Goal: Transaction & Acquisition: Download file/media

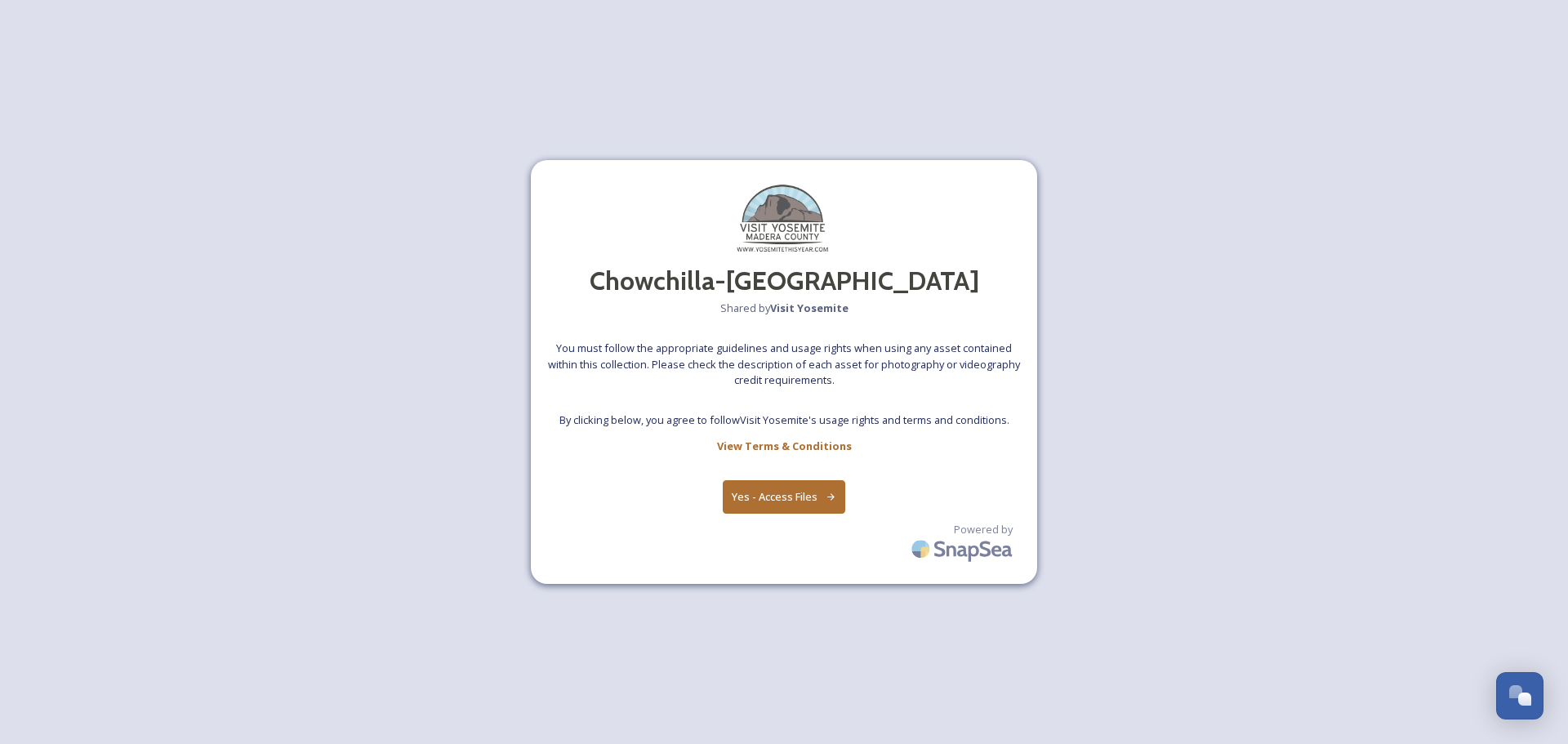
click at [792, 492] on button "Yes - Access Files" at bounding box center [784, 496] width 123 height 33
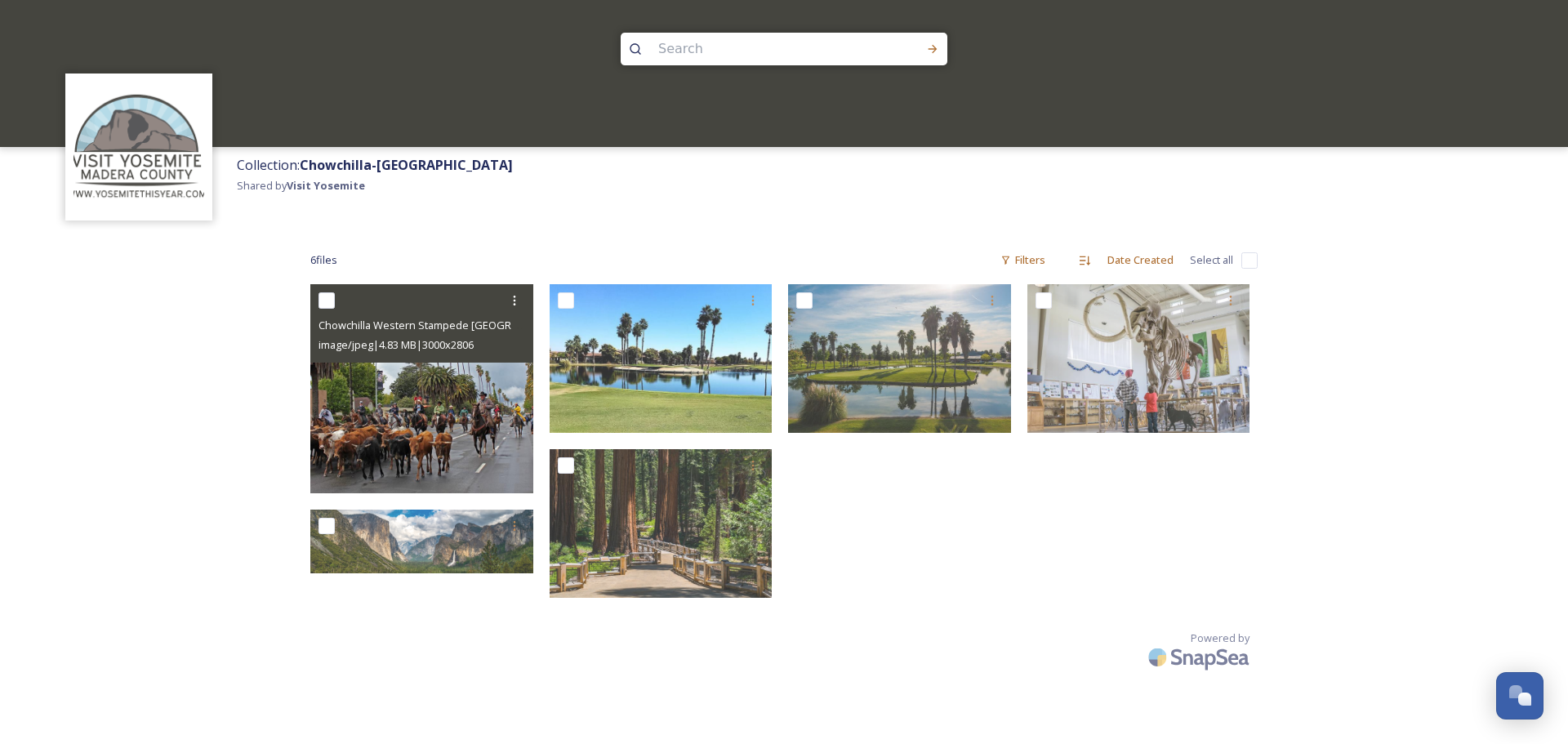
click at [327, 302] on input "checkbox" at bounding box center [326, 300] width 16 height 16
checkbox input "true"
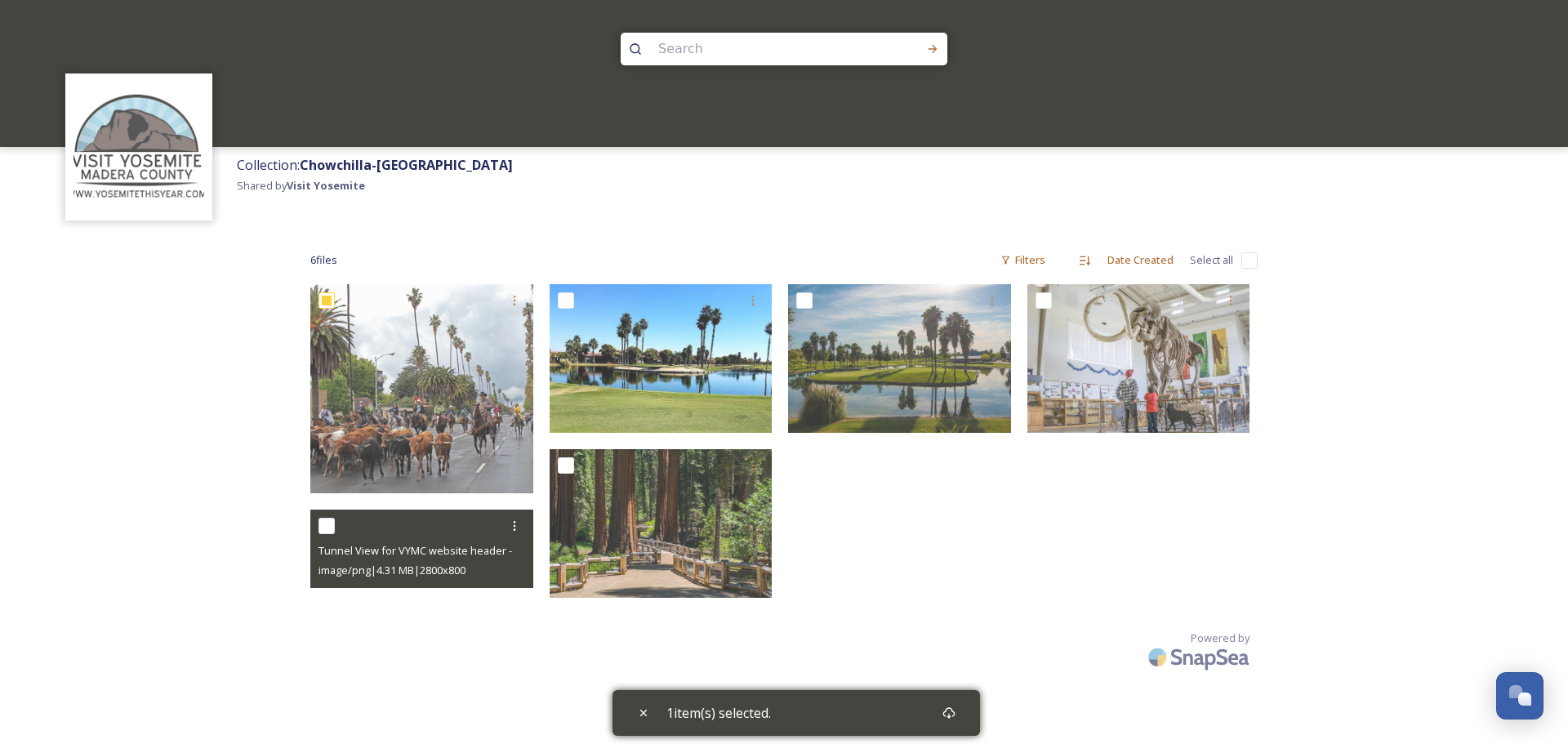
click at [323, 524] on input "checkbox" at bounding box center [326, 525] width 16 height 16
checkbox input "true"
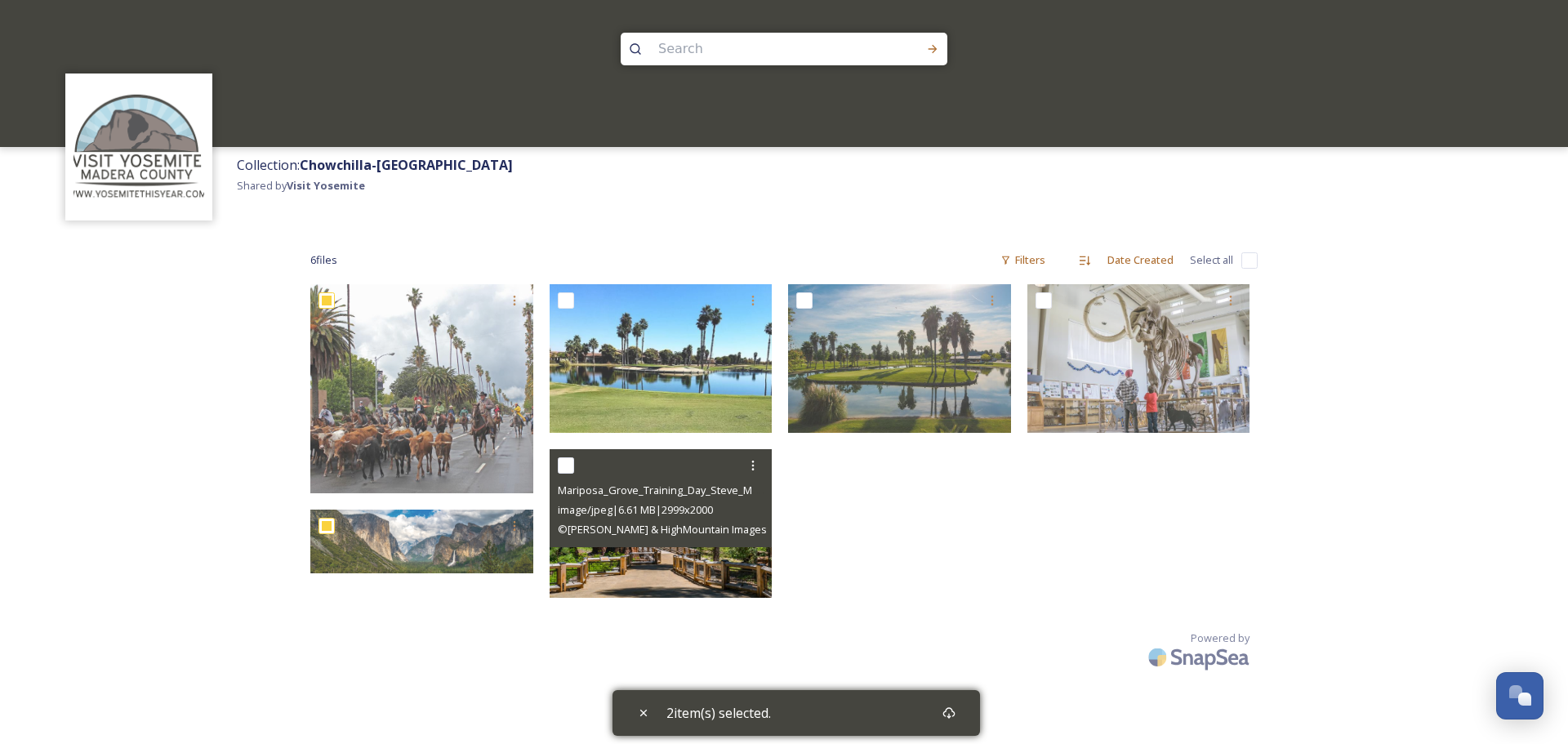
click at [561, 463] on input "checkbox" at bounding box center [566, 465] width 16 height 16
checkbox input "true"
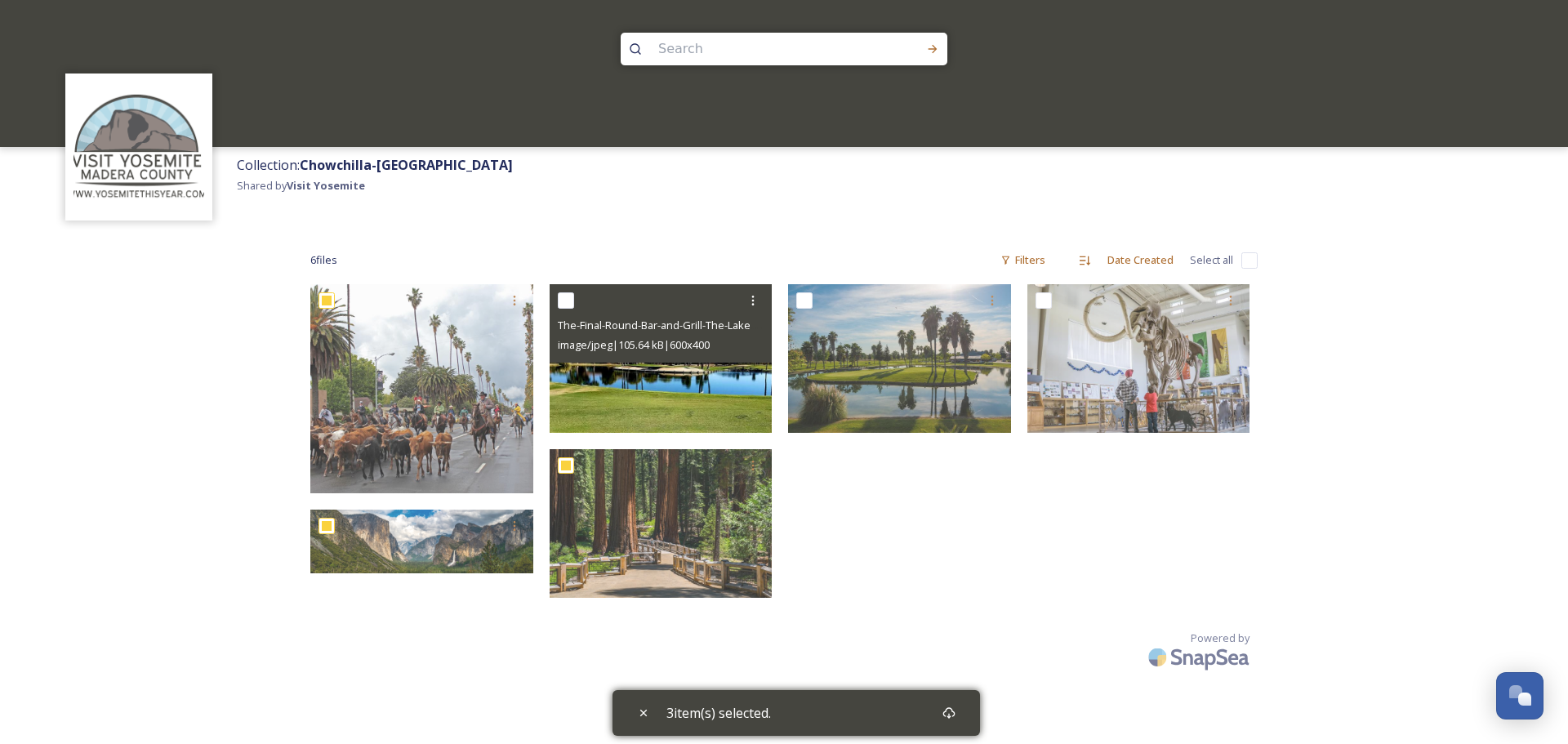
click at [571, 305] on input "checkbox" at bounding box center [566, 300] width 16 height 16
checkbox input "true"
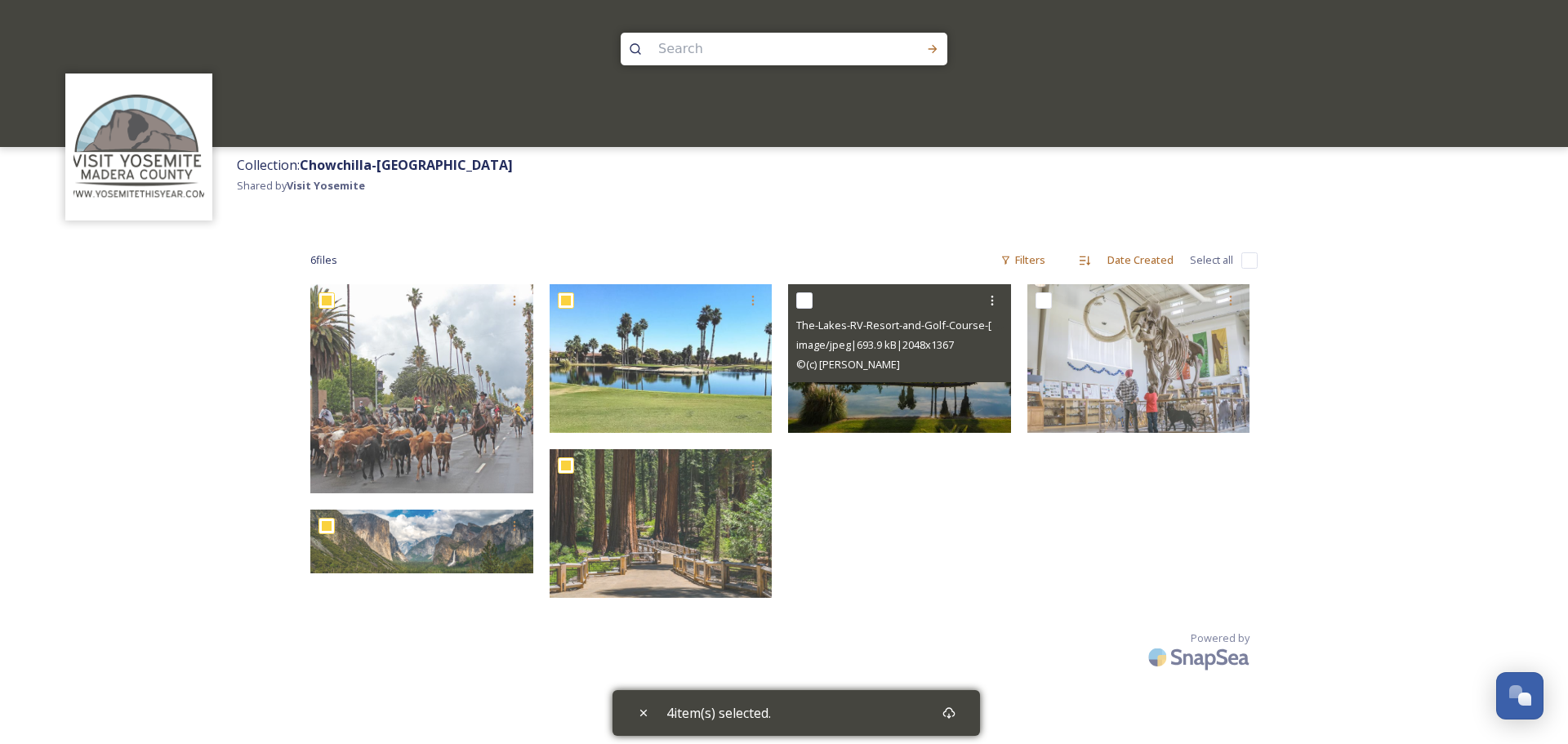
click at [803, 300] on input "checkbox" at bounding box center [804, 300] width 16 height 16
checkbox input "true"
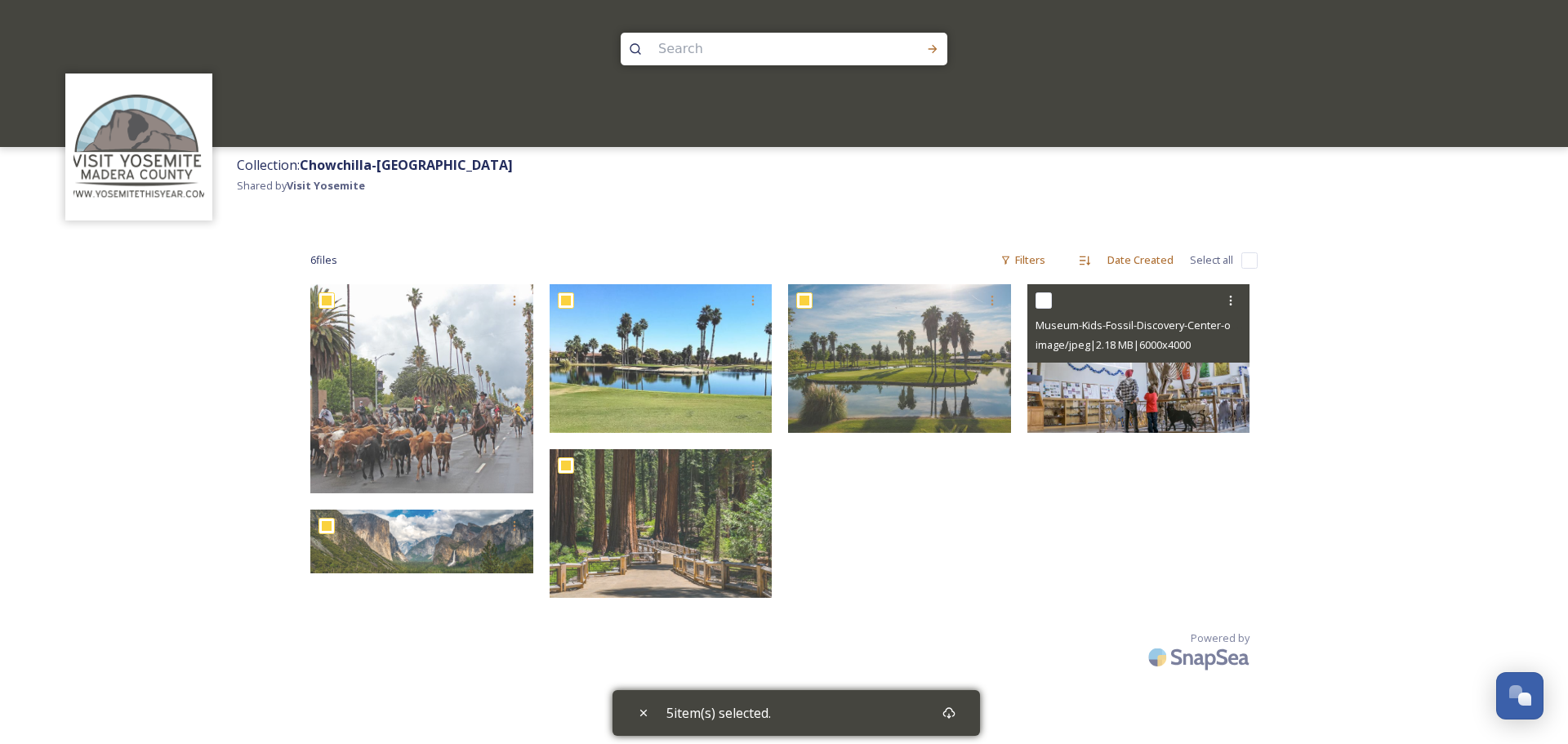
click at [1036, 299] on input "checkbox" at bounding box center [1043, 300] width 16 height 16
checkbox input "true"
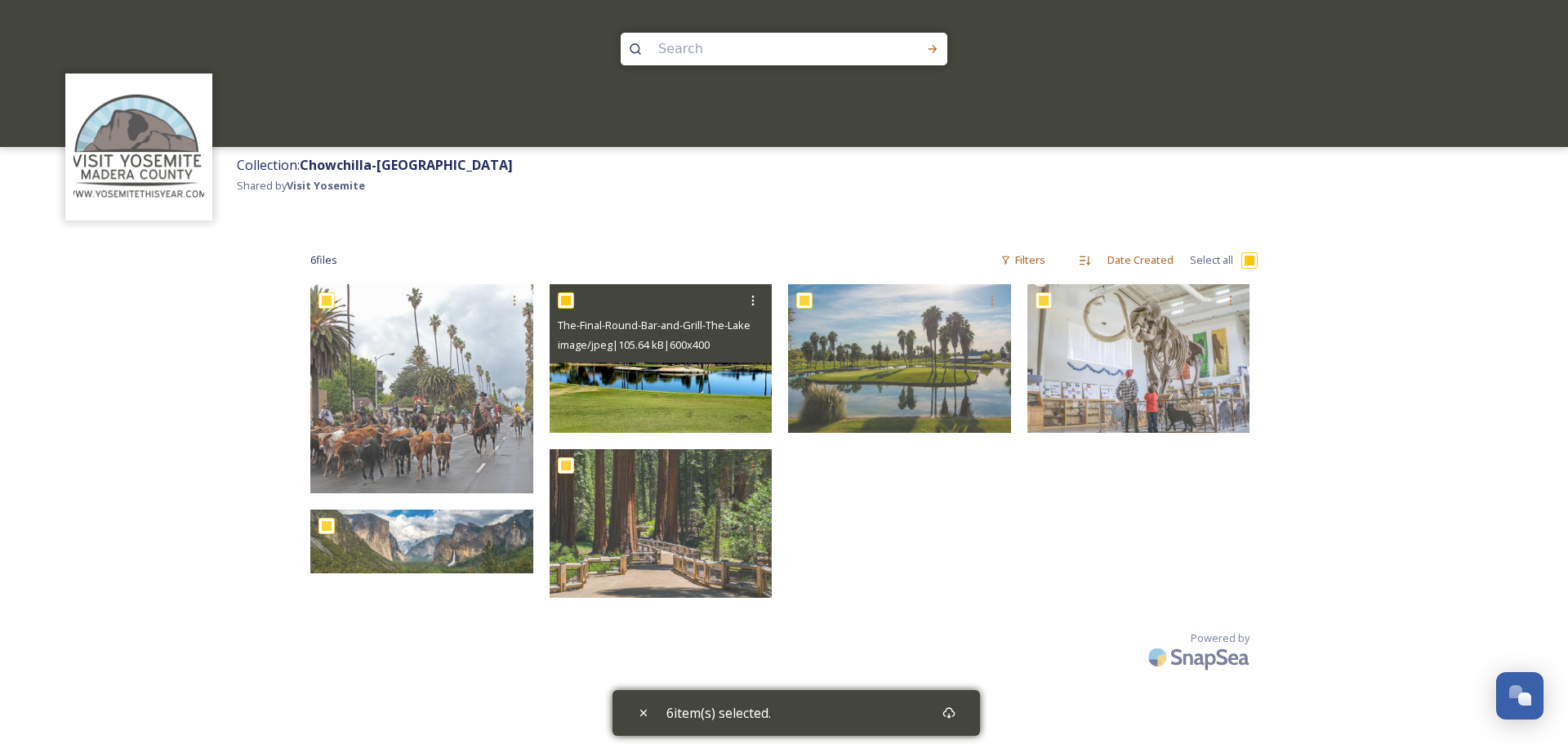
click at [642, 359] on div "The-Final-Round-Bar-and-Grill-The-Lakes-RV- Resort-and-Golf-Course-[GEOGRAPHIC_…" at bounding box center [661, 323] width 223 height 78
click at [750, 300] on icon at bounding box center [752, 300] width 13 height 13
click at [750, 369] on span "Download" at bounding box center [733, 368] width 49 height 15
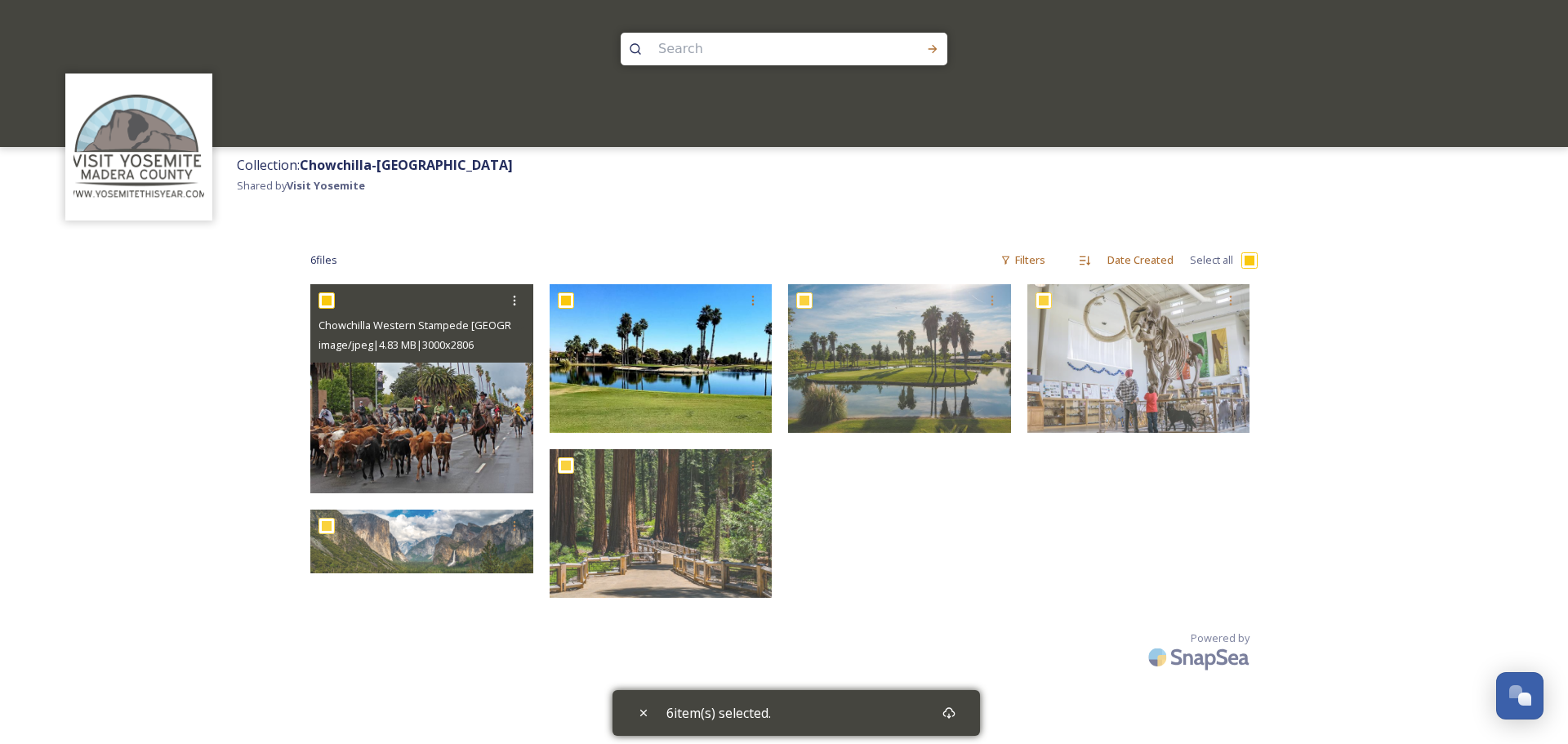
click at [432, 380] on img at bounding box center [422, 388] width 223 height 209
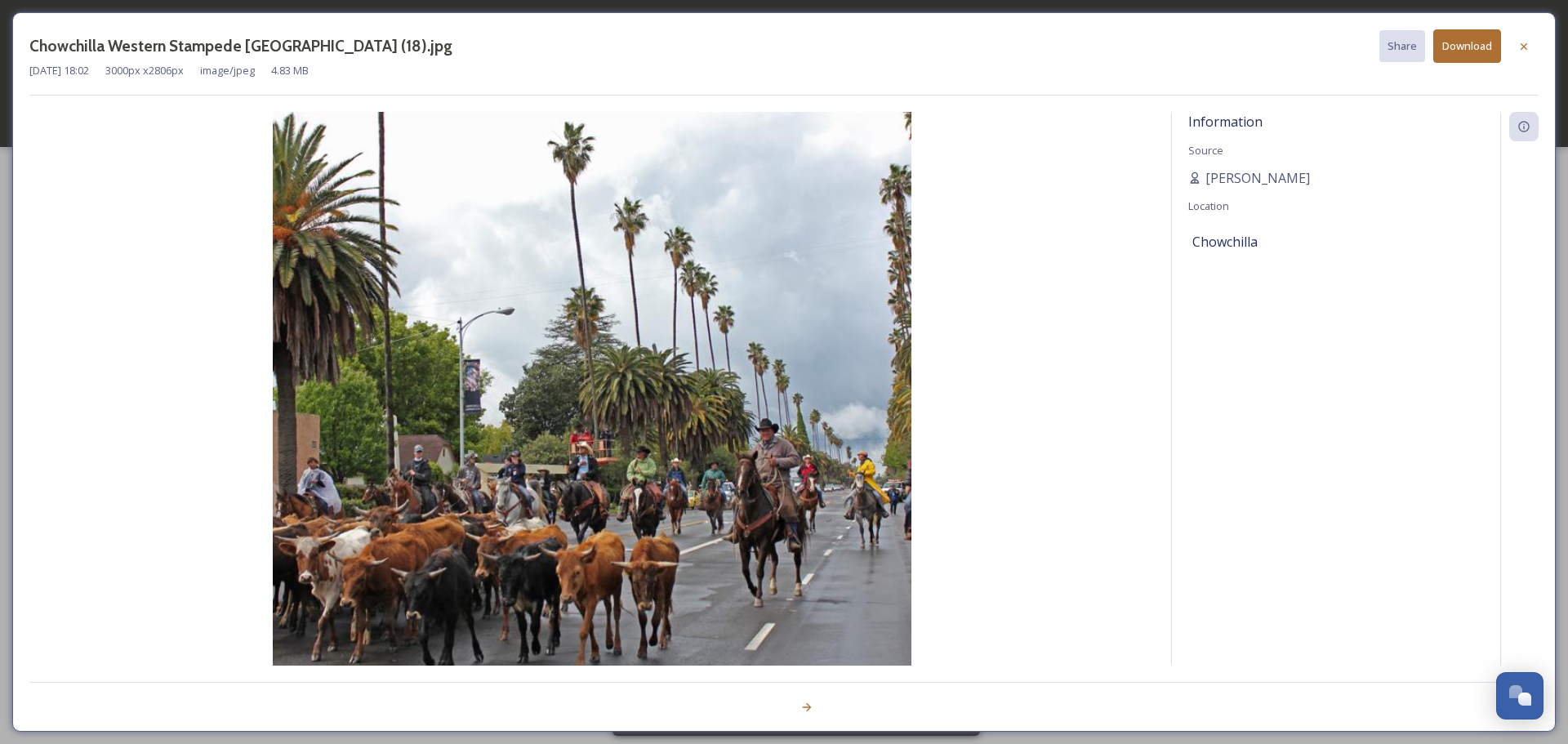
click at [1469, 50] on button "Download" at bounding box center [1467, 46] width 68 height 33
click at [1525, 50] on icon at bounding box center [1524, 45] width 13 height 13
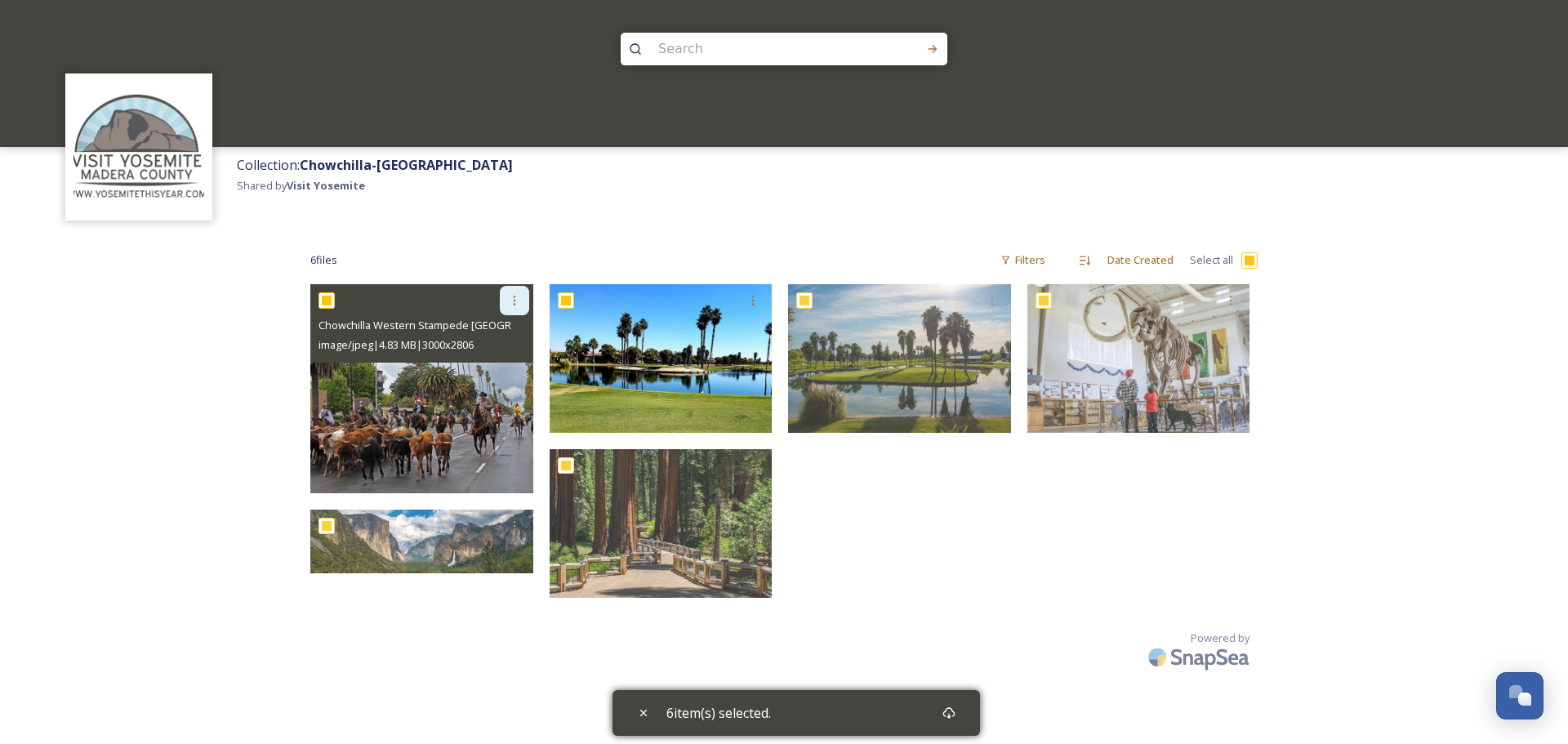
click at [514, 298] on icon at bounding box center [514, 300] width 13 height 13
click at [491, 368] on span "Download" at bounding box center [495, 368] width 49 height 15
click at [439, 399] on img at bounding box center [422, 388] width 223 height 209
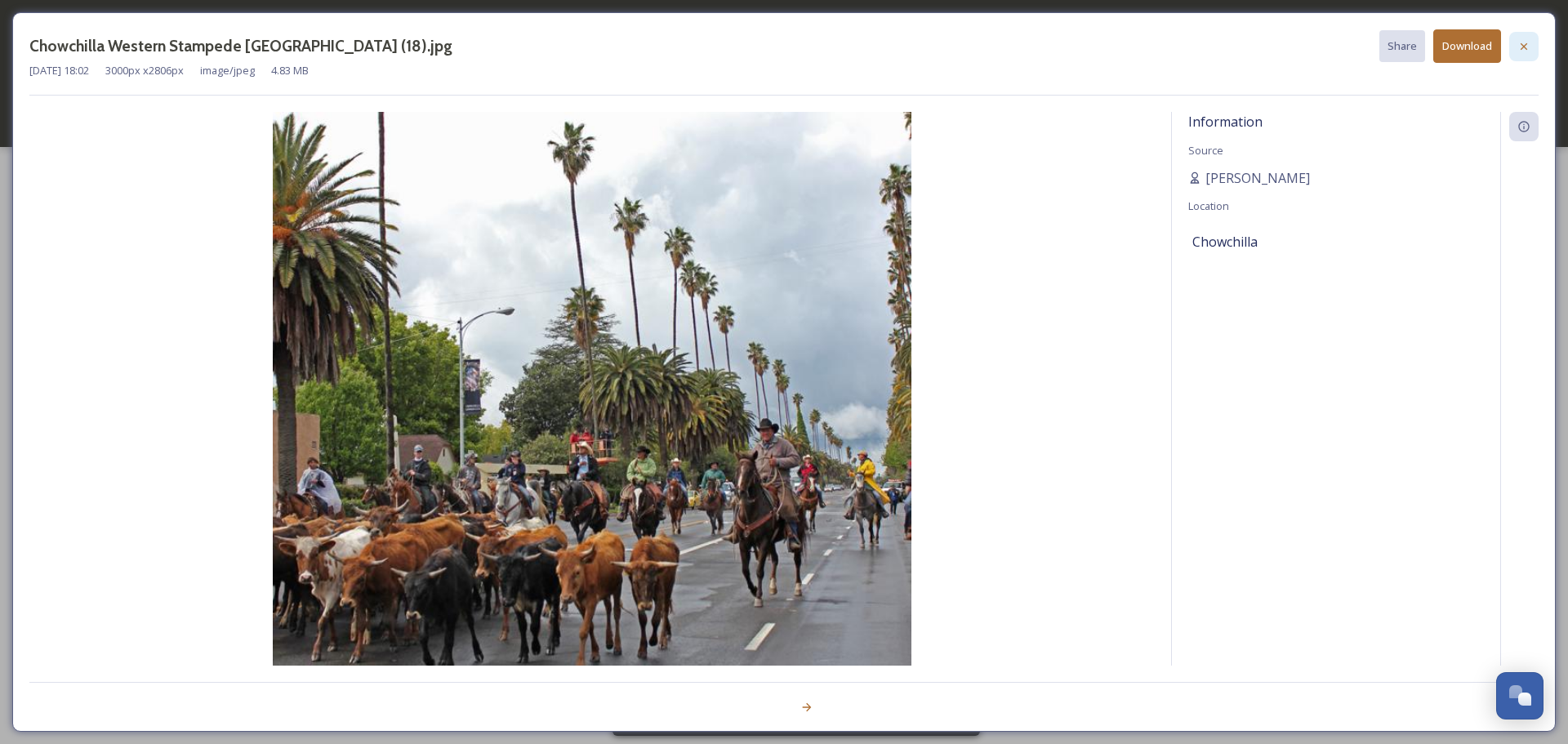
click at [1526, 48] on icon at bounding box center [1524, 46] width 13 height 13
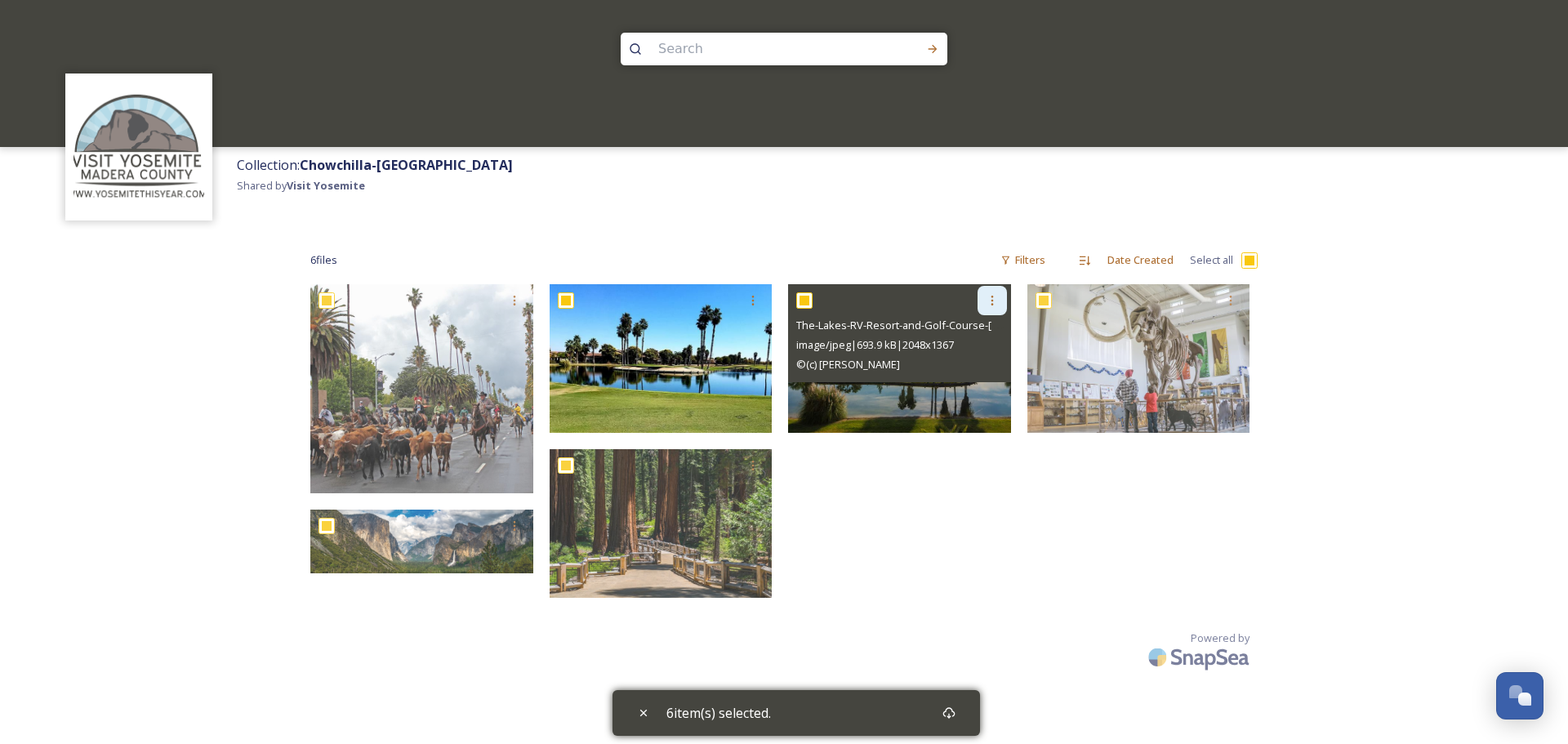
click at [988, 306] on icon at bounding box center [991, 300] width 13 height 13
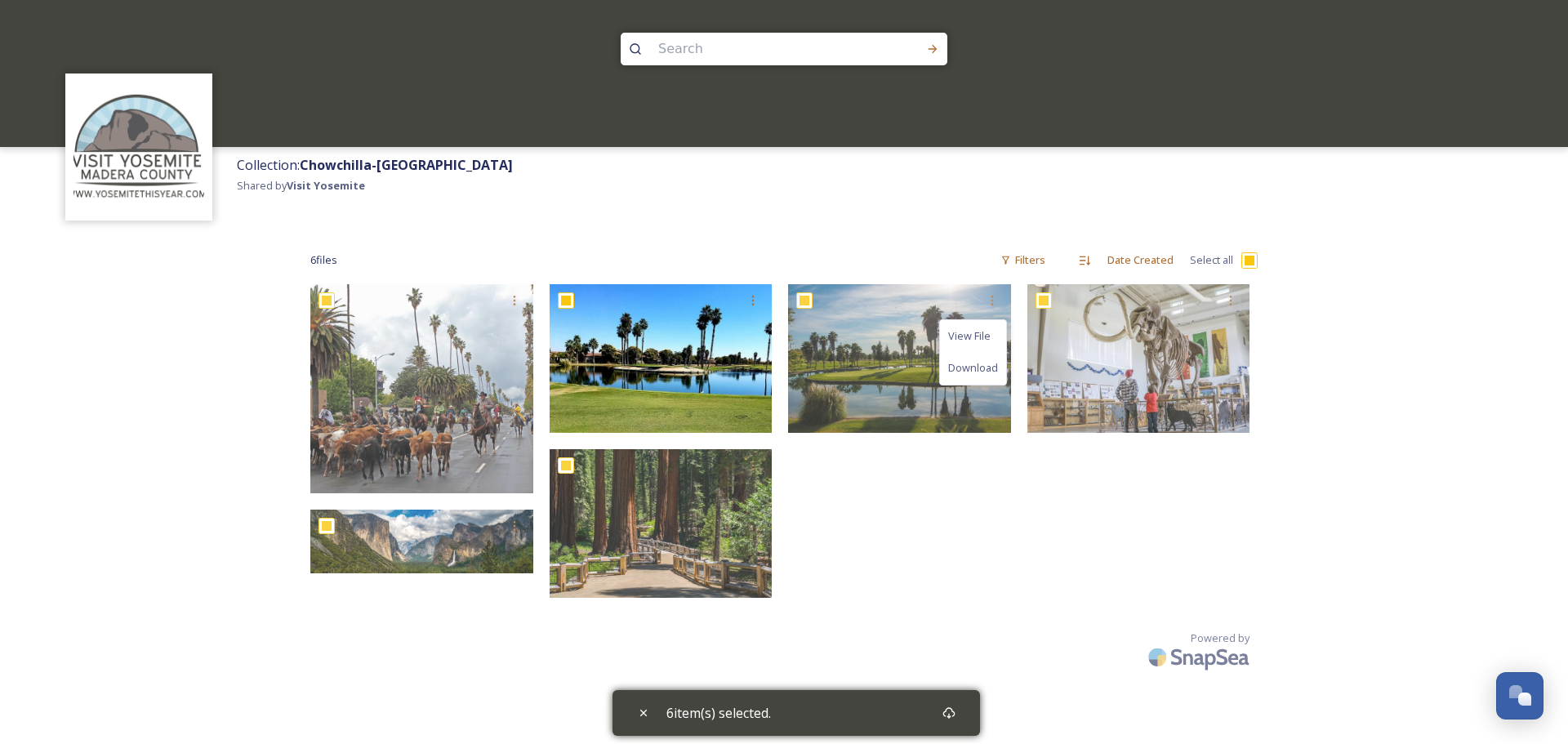
click at [931, 548] on div "View File Download" at bounding box center [903, 445] width 231 height 322
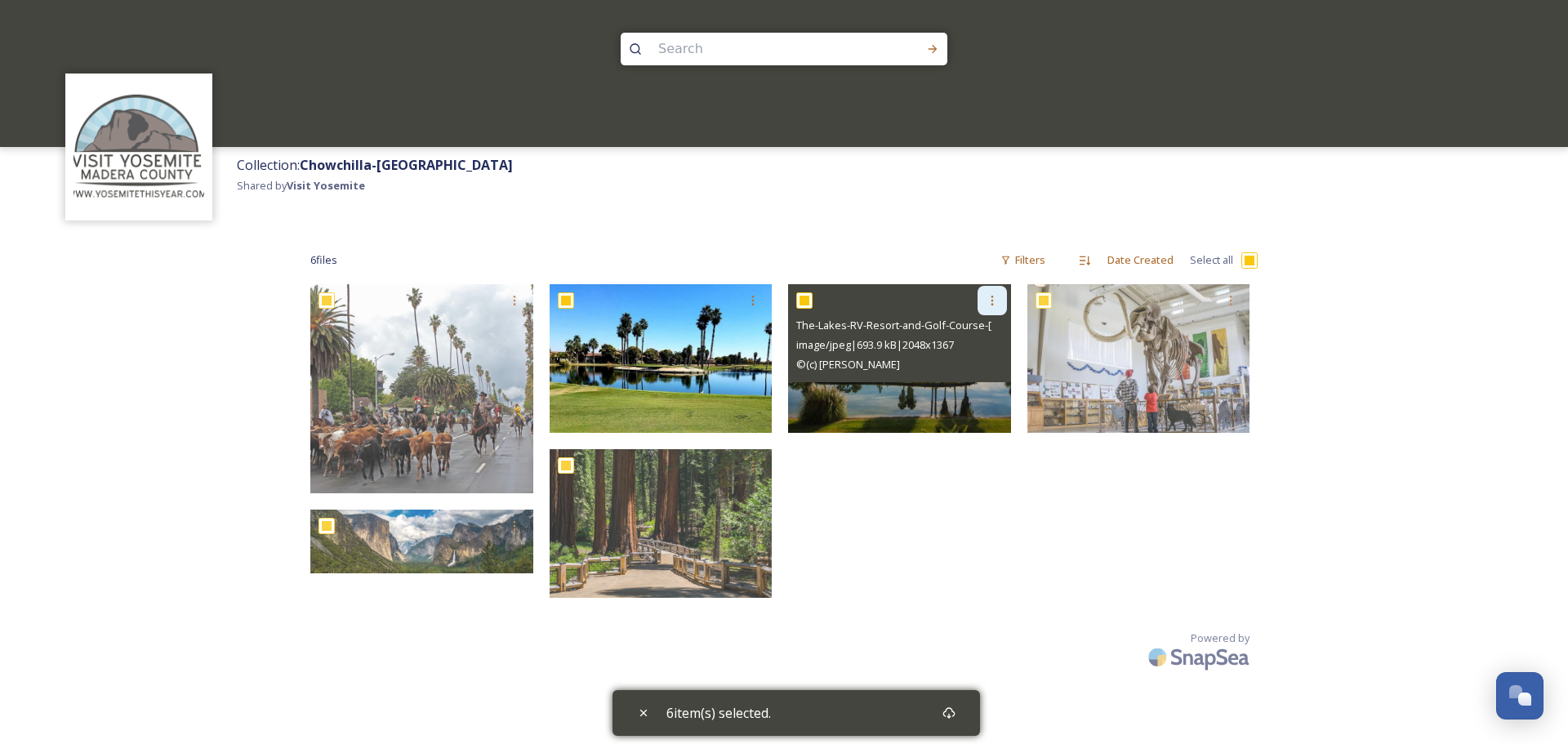
click at [994, 302] on icon at bounding box center [991, 300] width 13 height 13
click at [976, 368] on span "Download" at bounding box center [973, 368] width 49 height 15
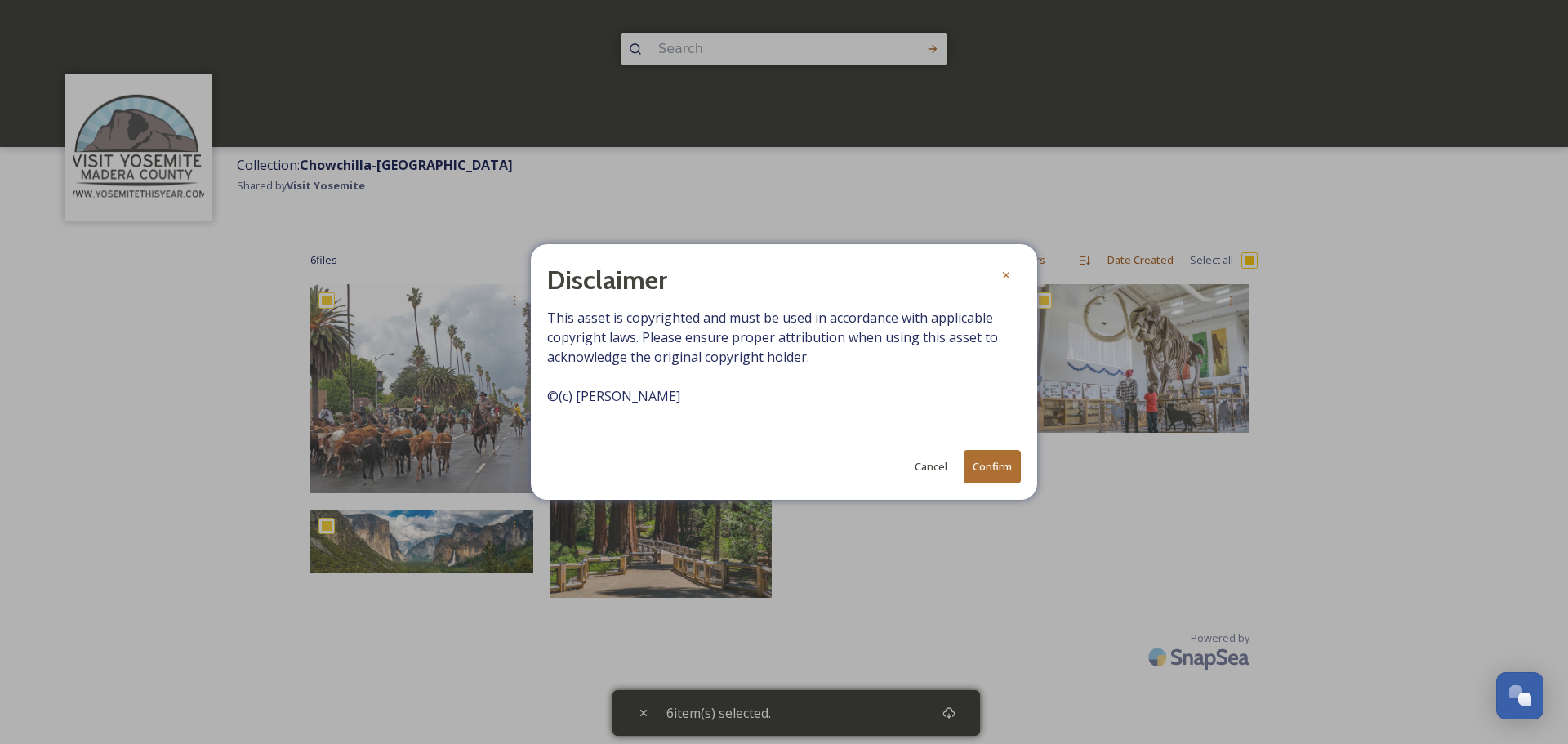
click at [997, 467] on button "Confirm" at bounding box center [992, 466] width 57 height 33
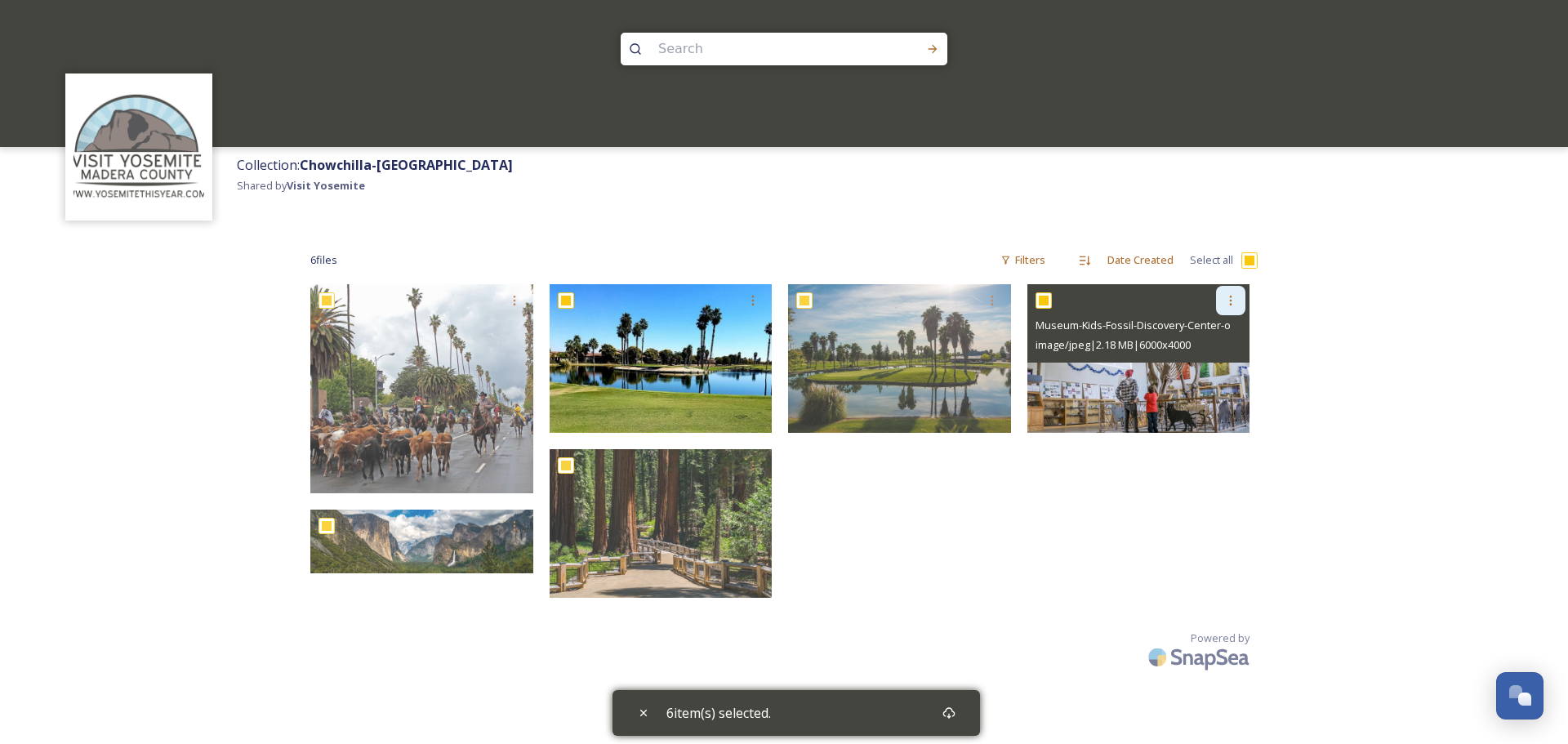
click at [1227, 298] on icon at bounding box center [1230, 300] width 13 height 13
click at [1216, 367] on span "Download" at bounding box center [1211, 368] width 49 height 15
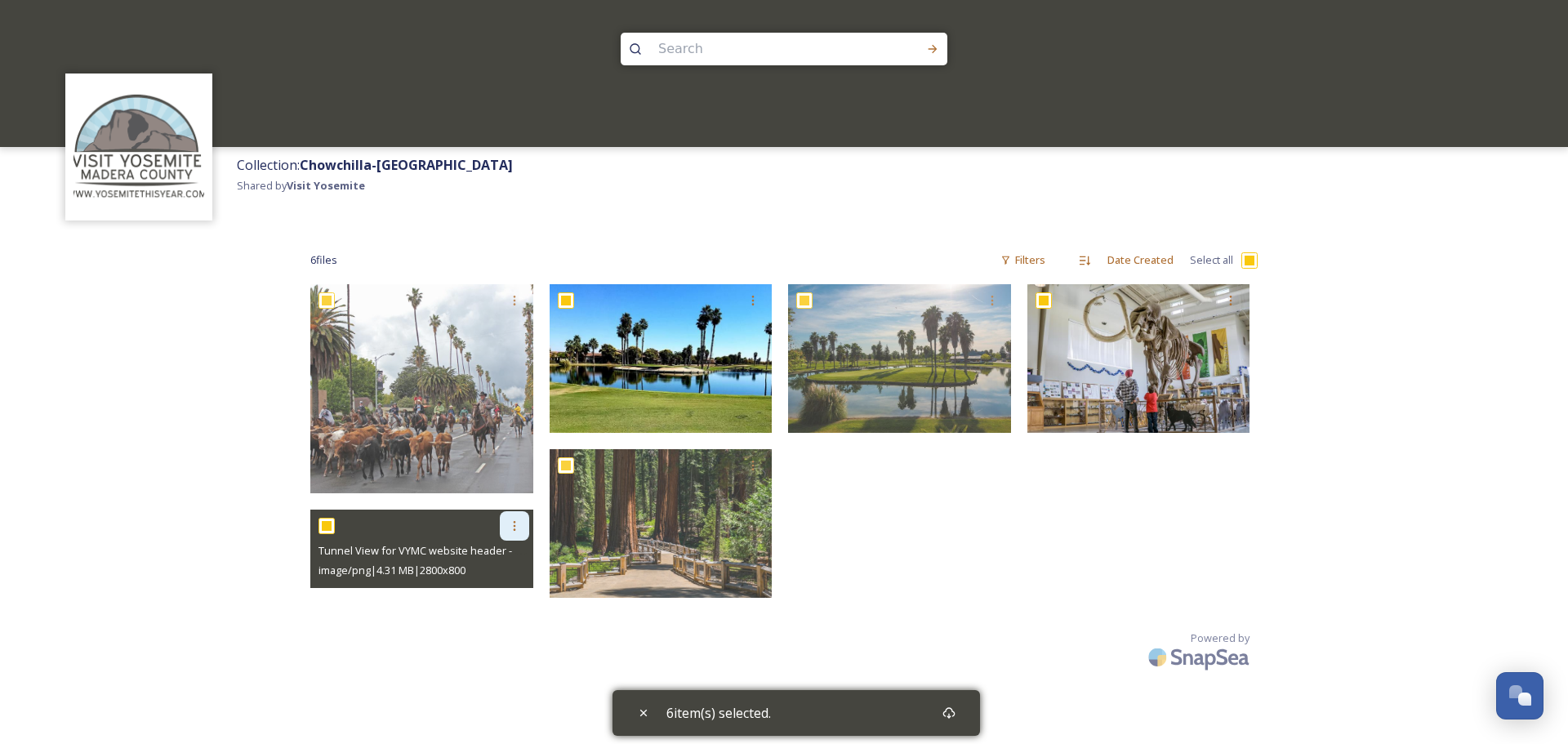
click at [518, 524] on icon at bounding box center [514, 525] width 13 height 13
click at [482, 600] on div "Download" at bounding box center [496, 592] width 66 height 31
click at [905, 714] on div "6 item(s) selected." at bounding box center [796, 713] width 368 height 46
click at [952, 713] on icon at bounding box center [949, 712] width 13 height 13
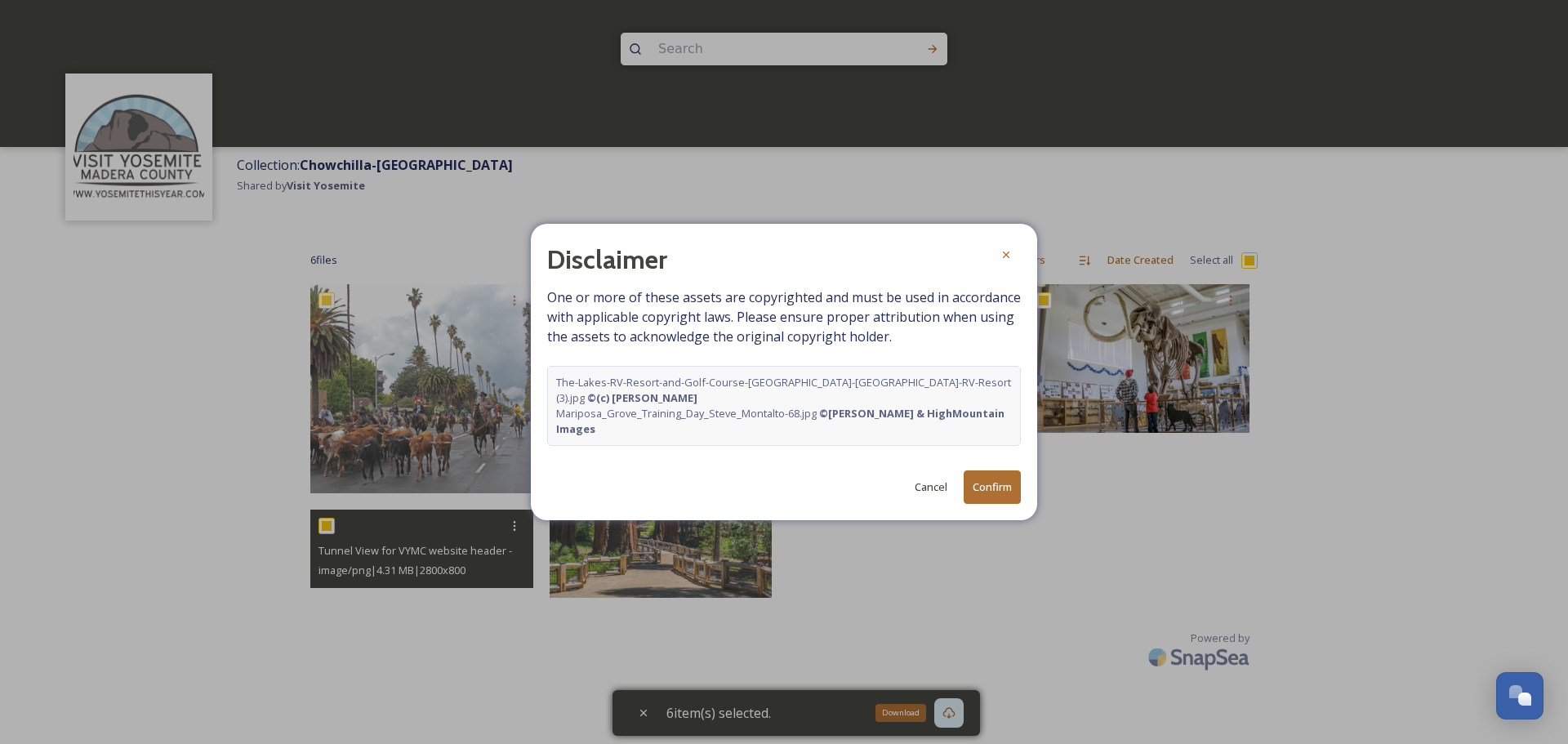
click at [999, 482] on button "Confirm" at bounding box center [992, 486] width 57 height 33
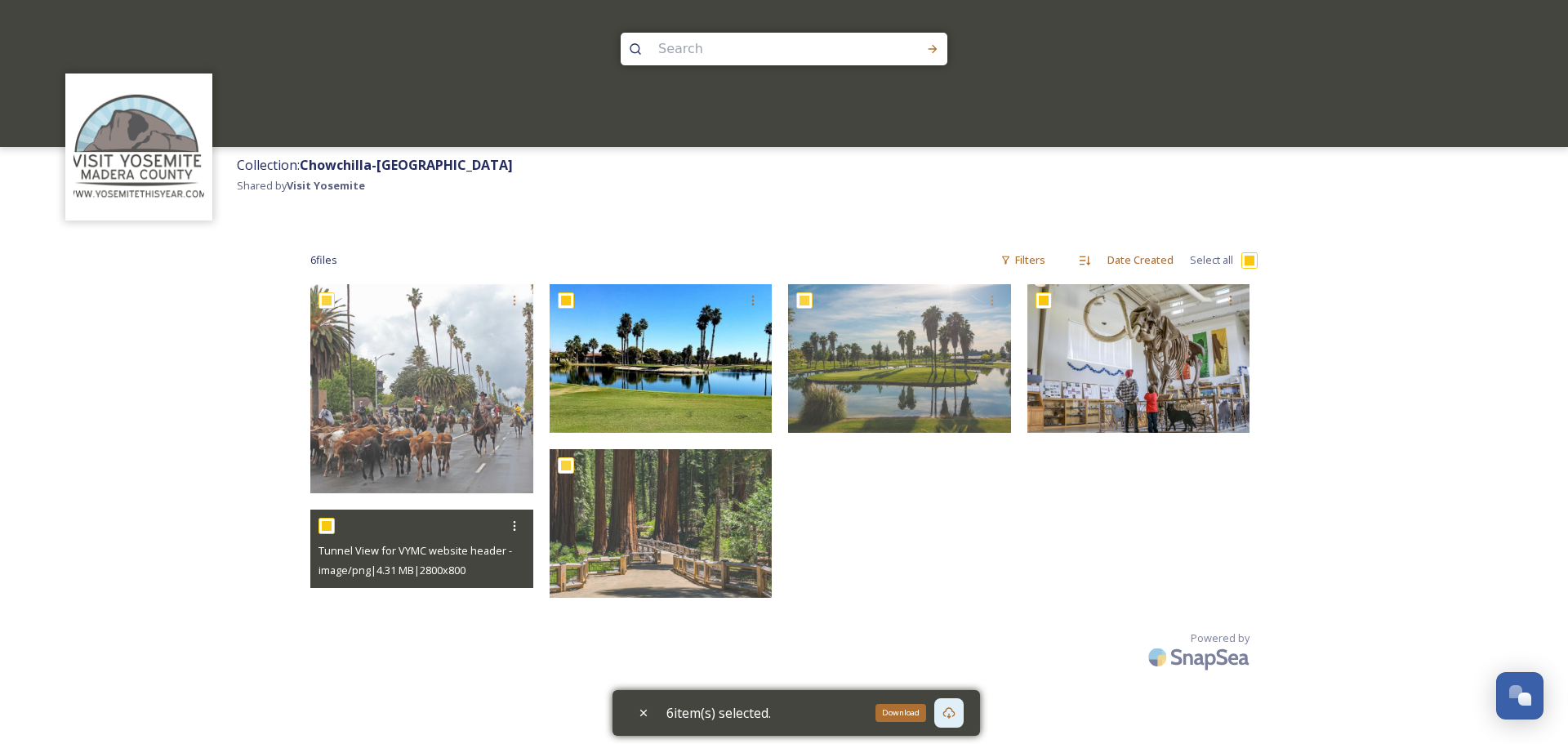
click at [516, 612] on div "6 file s Filters Date Created Select all Tunnel View for VYMC website header - …" at bounding box center [784, 461] width 980 height 465
click at [506, 529] on div at bounding box center [514, 525] width 30 height 30
click at [502, 593] on span "Download" at bounding box center [495, 593] width 49 height 15
click at [647, 718] on icon at bounding box center [643, 712] width 13 height 13
checkbox input "false"
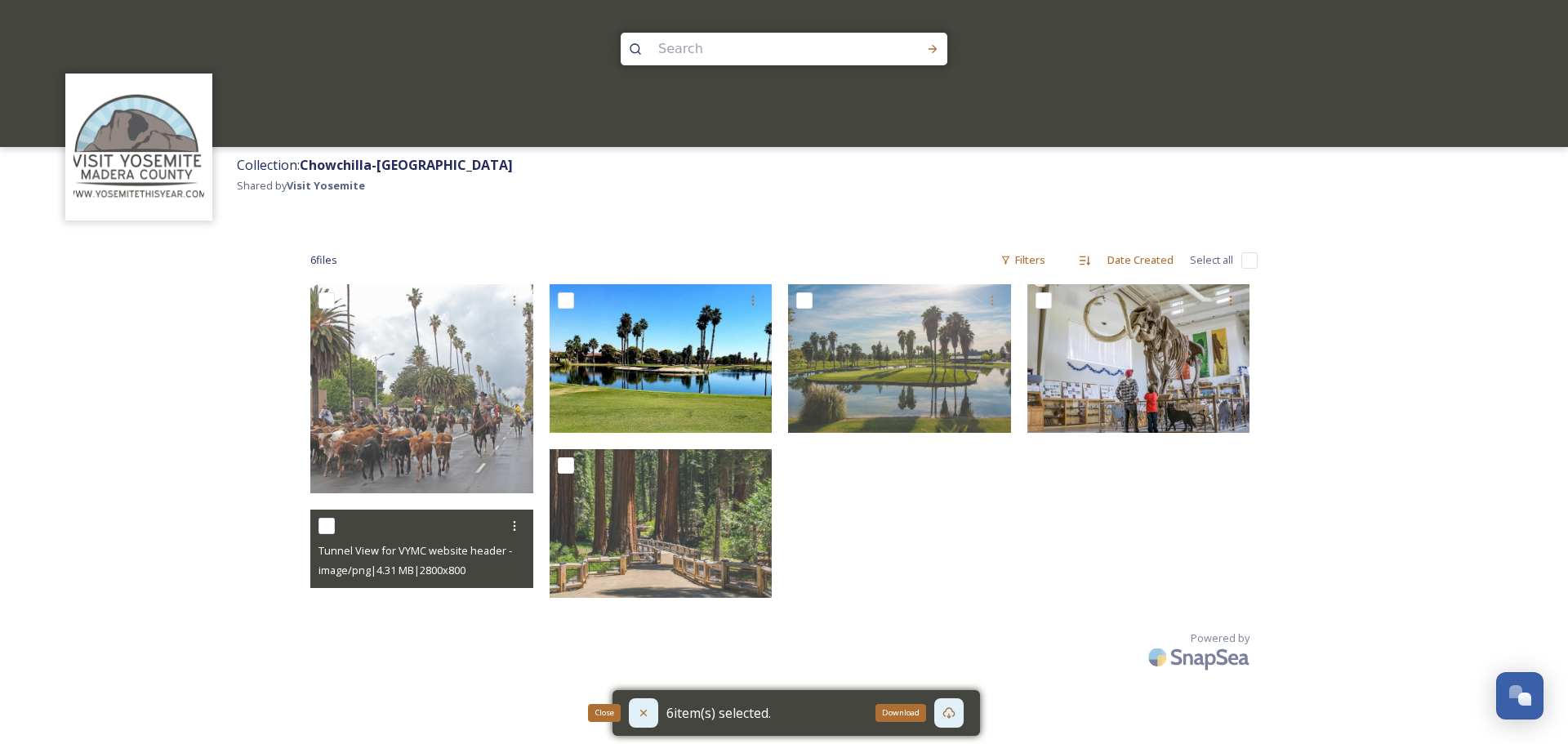
checkbox input "false"
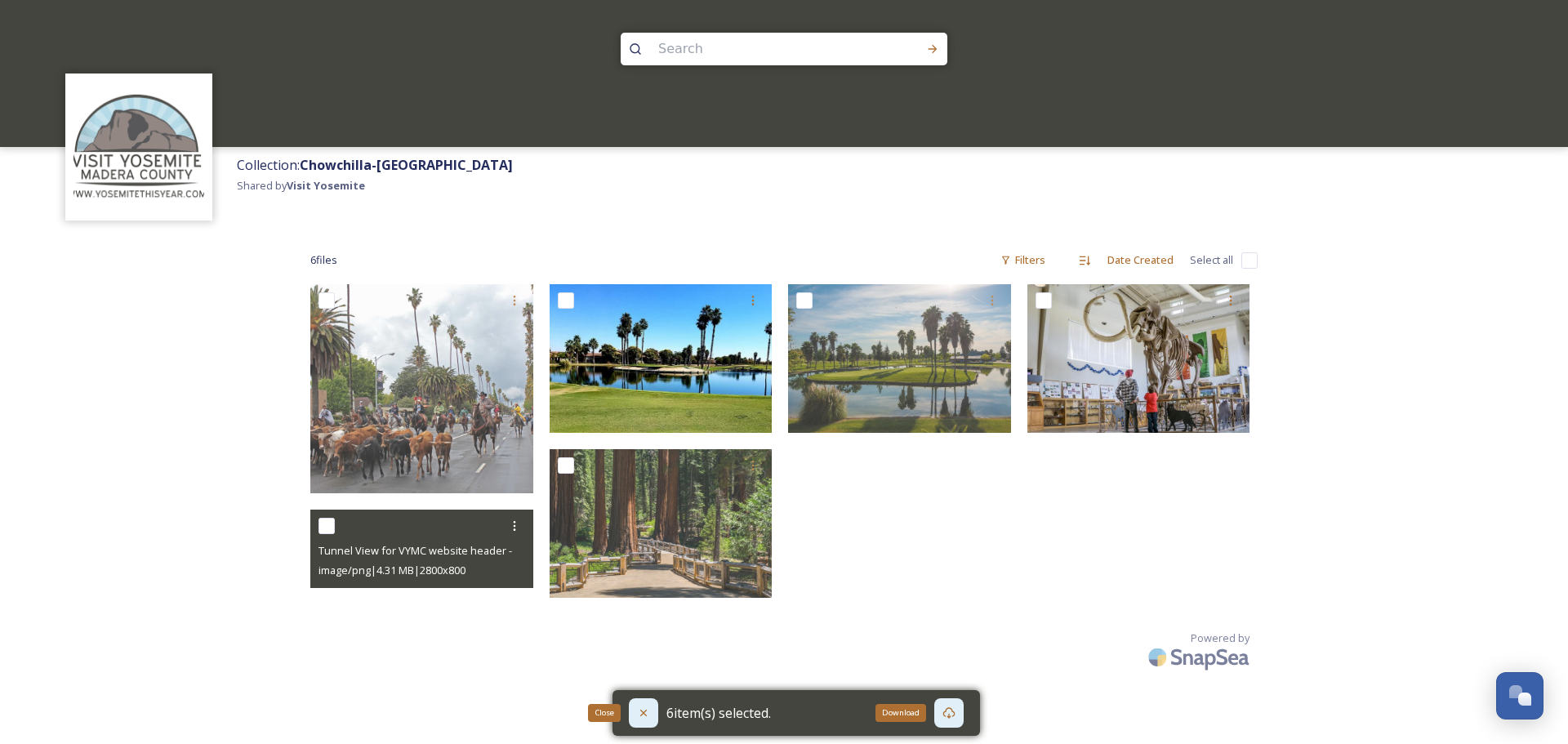
checkbox input "false"
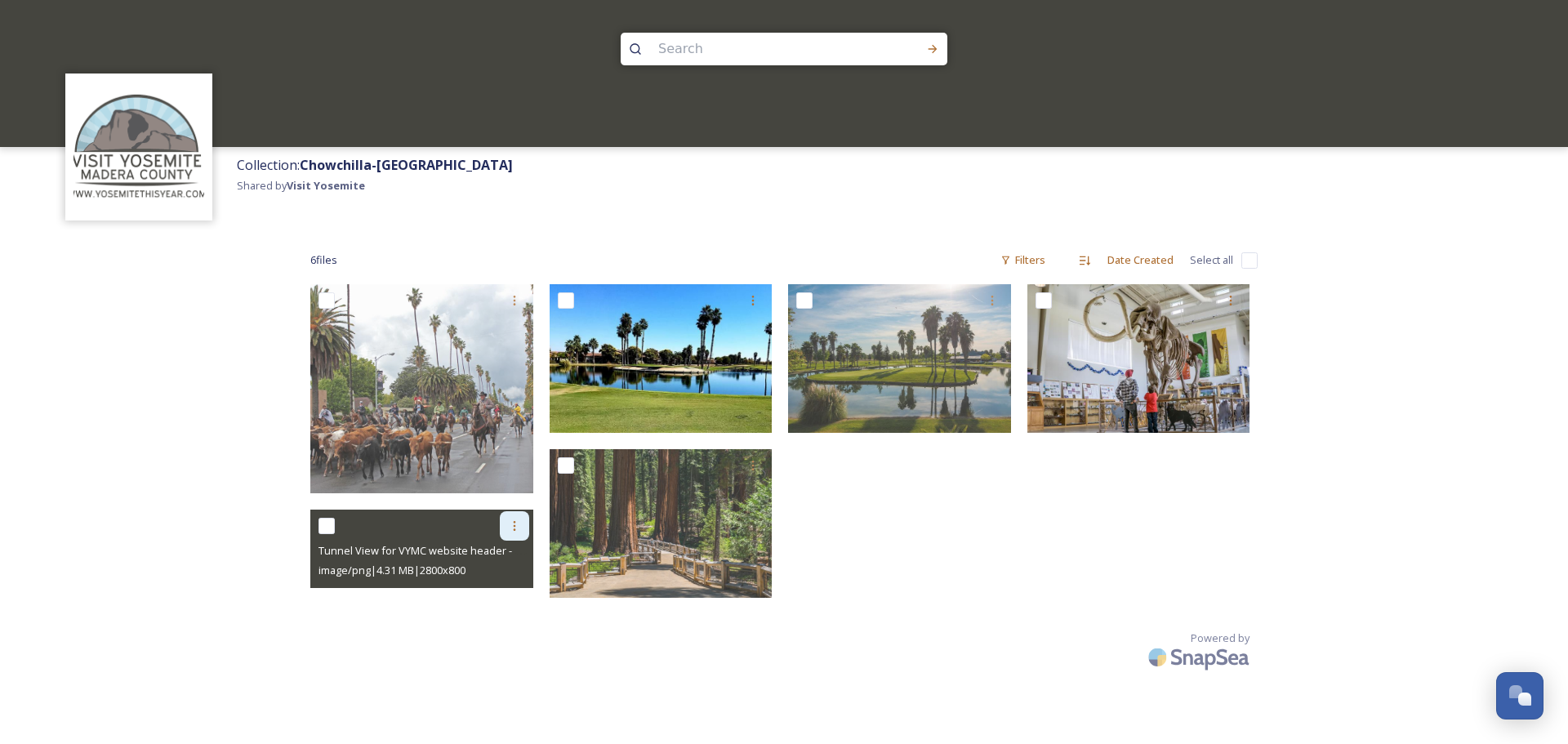
click at [511, 526] on icon at bounding box center [514, 525] width 13 height 13
click at [498, 597] on span "Download" at bounding box center [495, 593] width 49 height 15
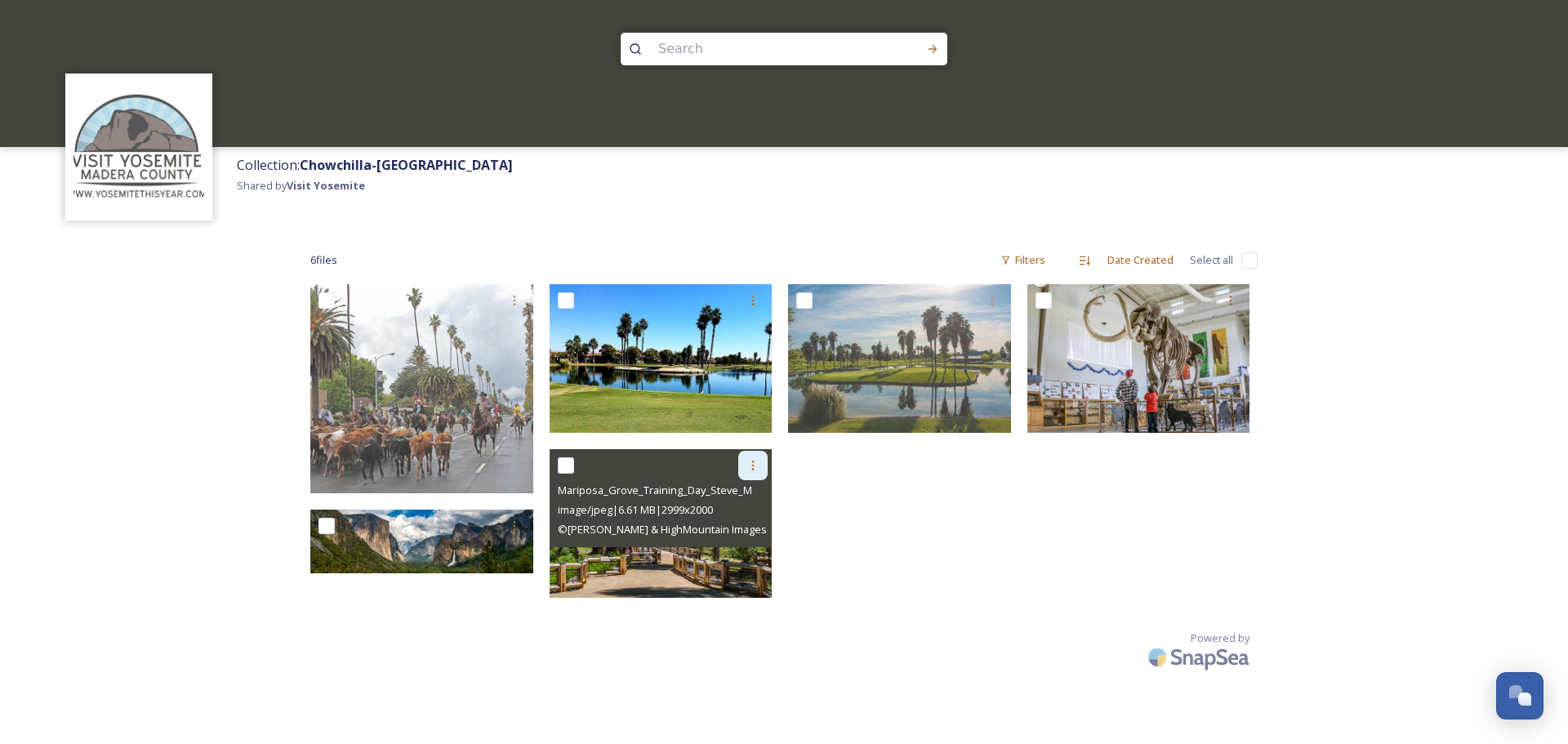
click at [757, 466] on icon at bounding box center [752, 465] width 13 height 13
click at [733, 536] on span "Download" at bounding box center [733, 533] width 49 height 15
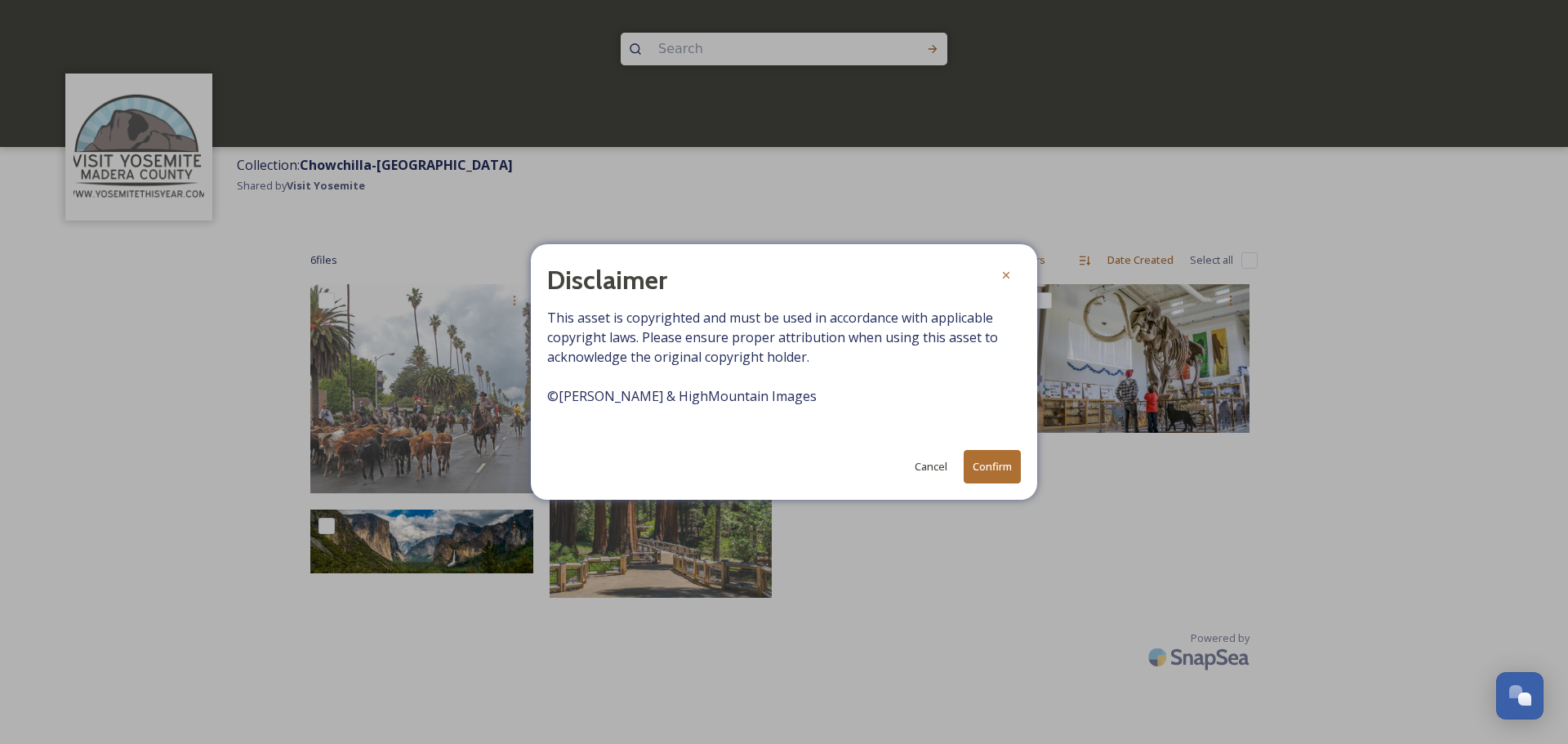
click at [983, 464] on button "Confirm" at bounding box center [992, 466] width 57 height 33
click at [1007, 277] on icon at bounding box center [1007, 275] width 7 height 7
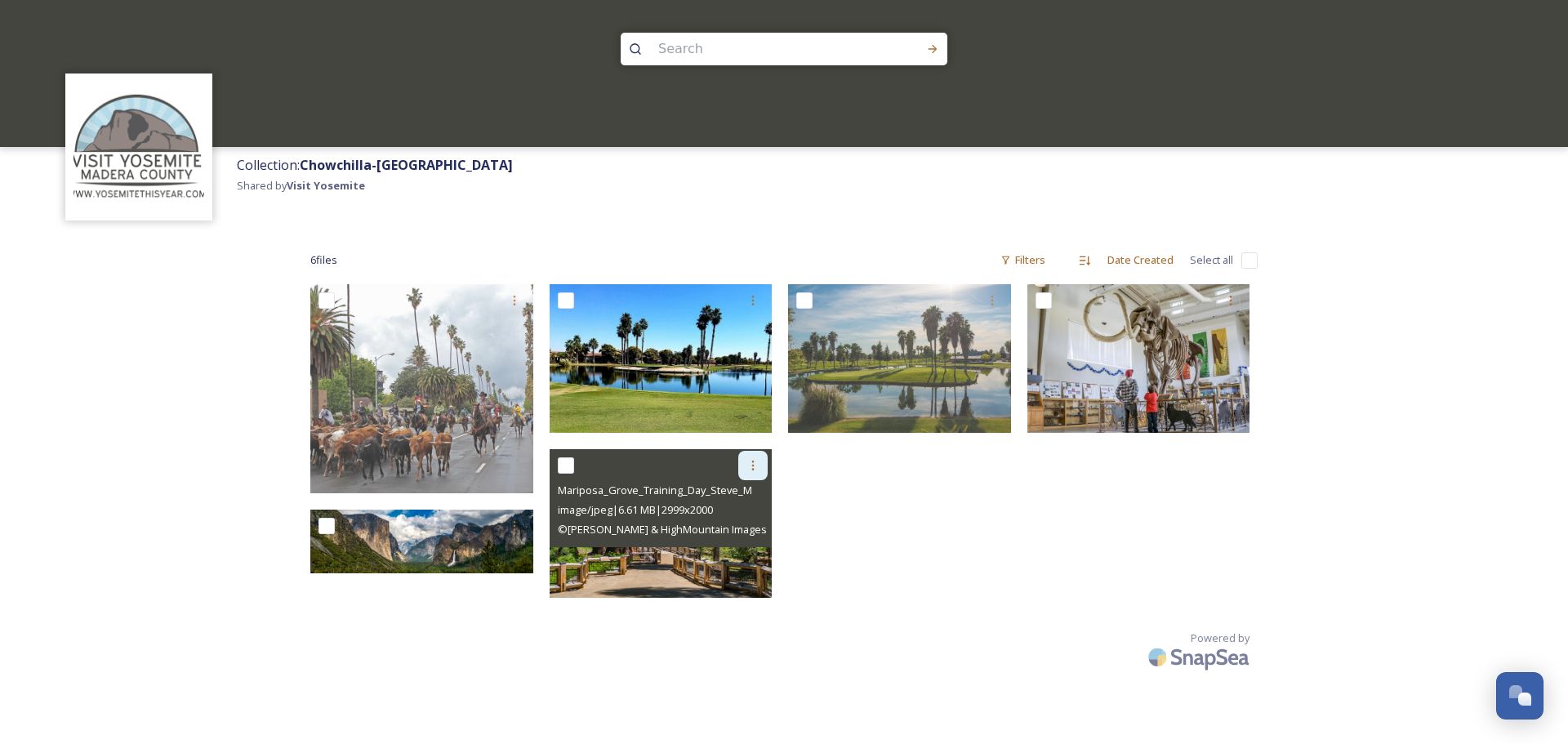
click at [761, 466] on div at bounding box center [753, 465] width 30 height 30
click at [734, 542] on div "Download" at bounding box center [734, 532] width 66 height 31
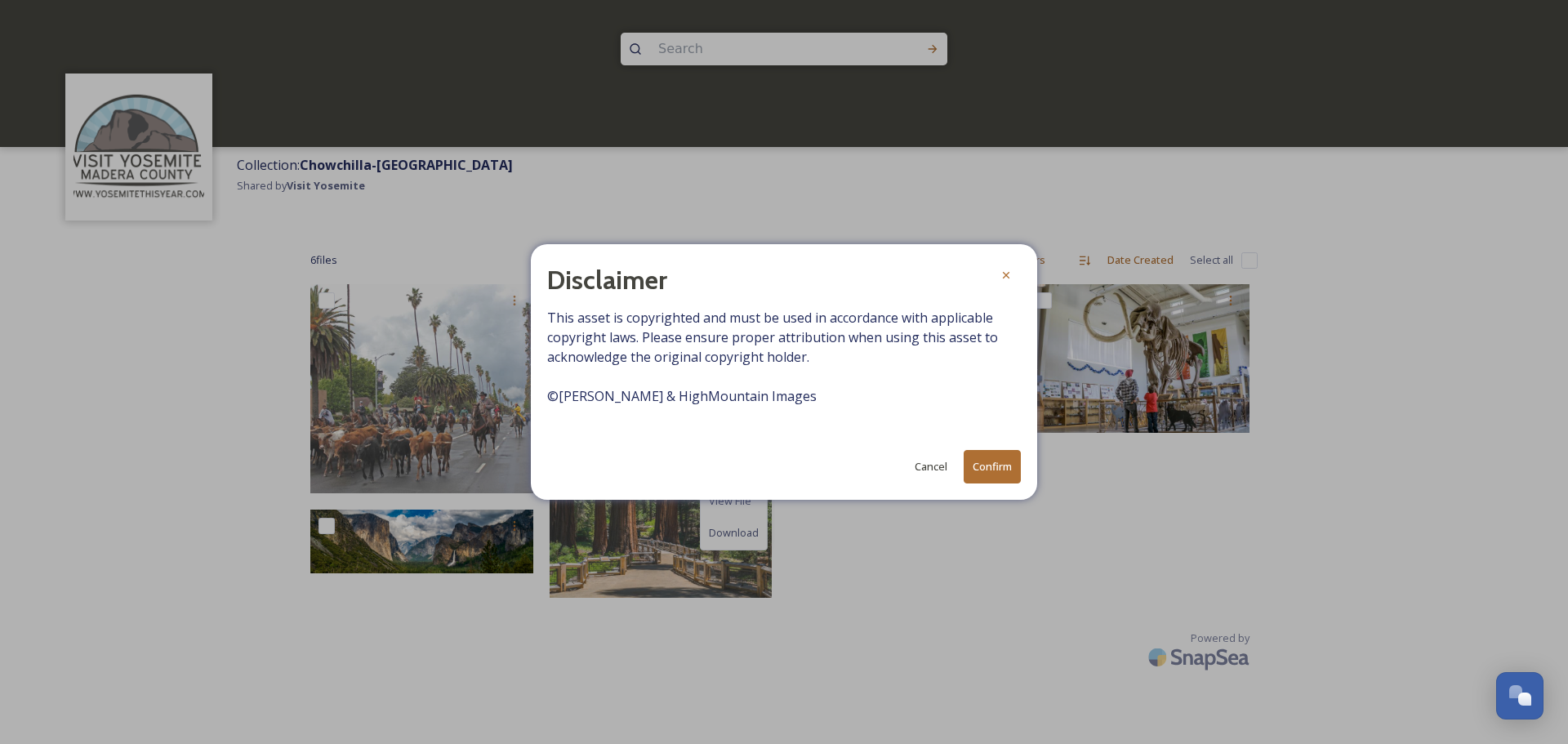
click at [1008, 463] on button "Confirm" at bounding box center [992, 466] width 57 height 33
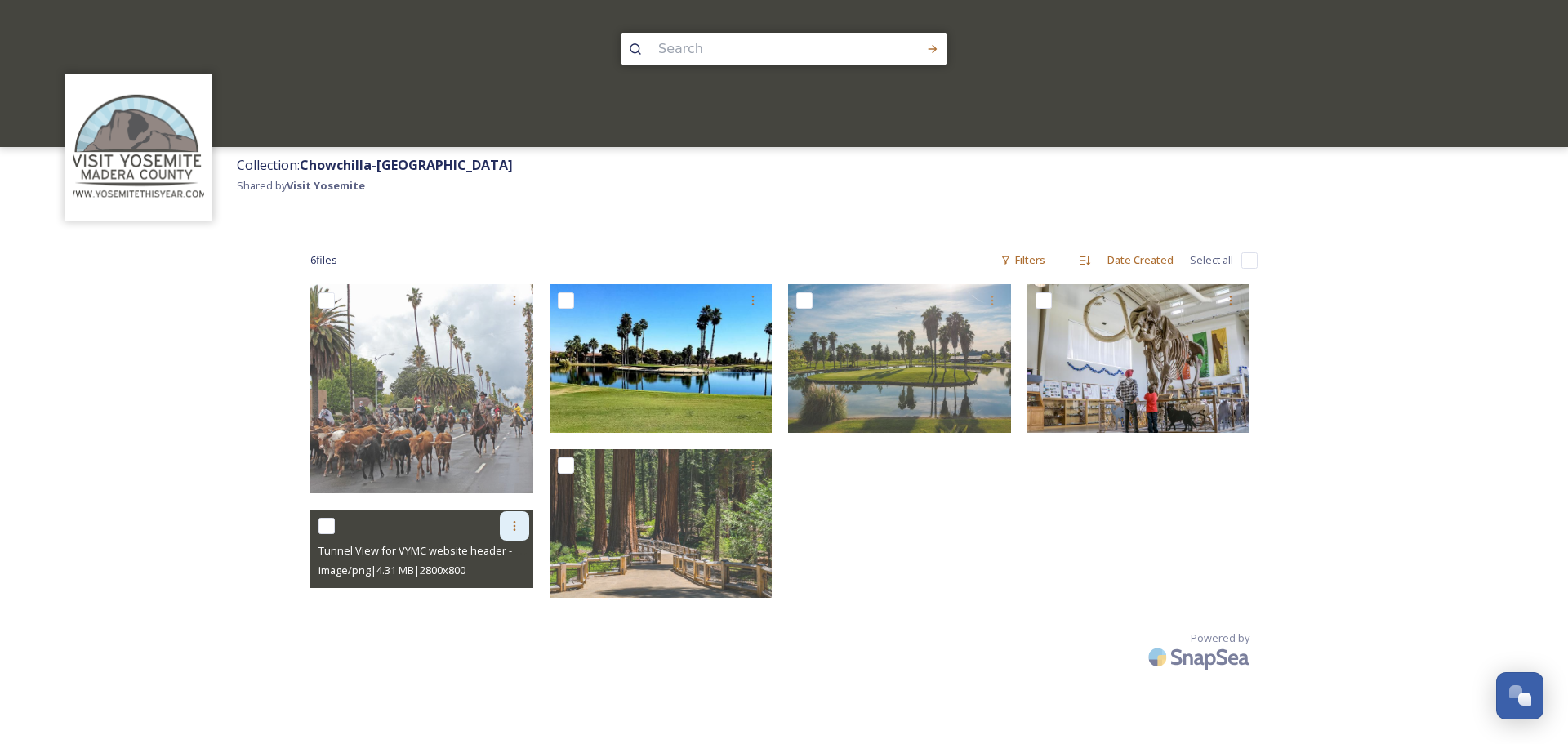
click at [511, 533] on div at bounding box center [514, 525] width 30 height 30
click at [500, 594] on span "Download" at bounding box center [495, 593] width 49 height 15
